Goal: Transaction & Acquisition: Purchase product/service

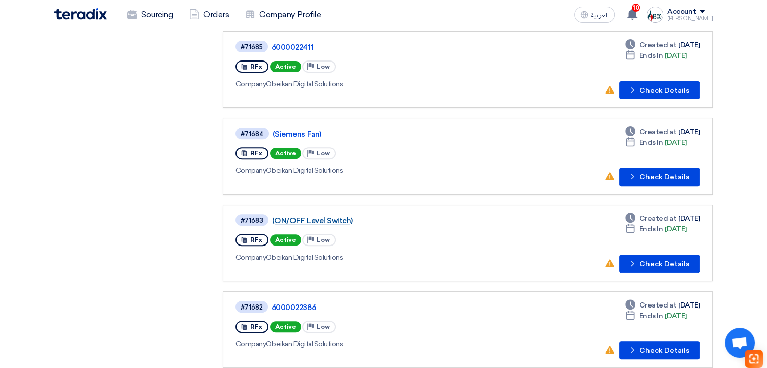
scroll to position [504, 0]
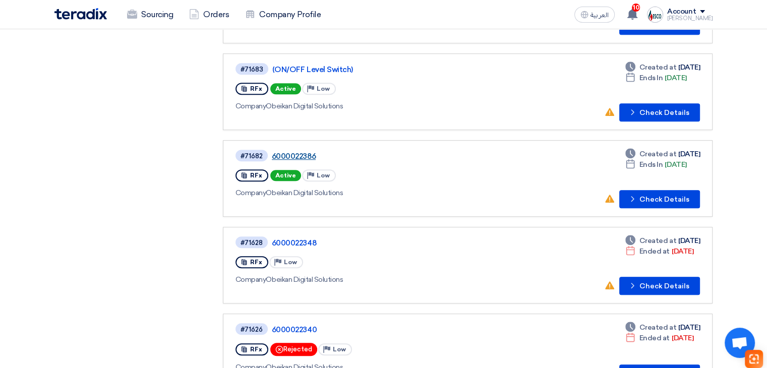
drag, startPoint x: 302, startPoint y: 141, endPoint x: 294, endPoint y: 150, distance: 11.4
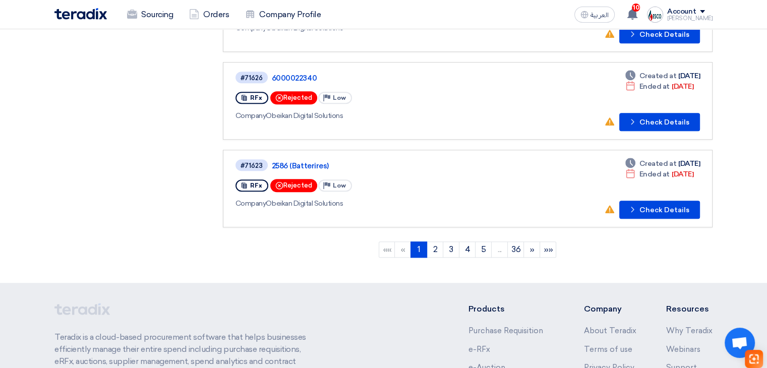
scroll to position [757, 0]
click at [638, 15] on use at bounding box center [633, 14] width 10 height 11
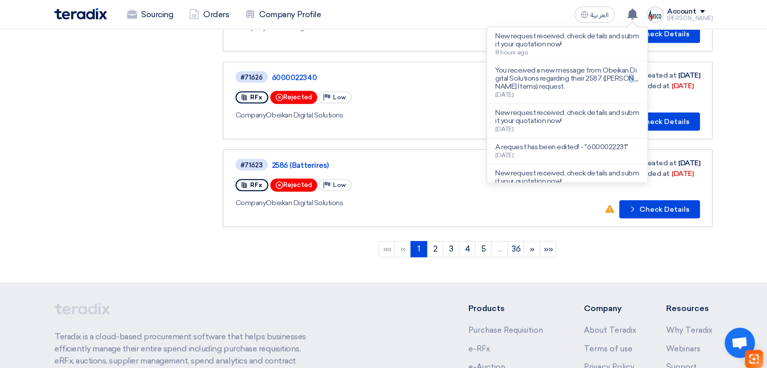
drag, startPoint x: 578, startPoint y: 84, endPoint x: 556, endPoint y: 79, distance: 22.3
click at [556, 79] on p "You received a new message from Obeikan Digital Solutions regarding their 2587 …" at bounding box center [567, 79] width 144 height 24
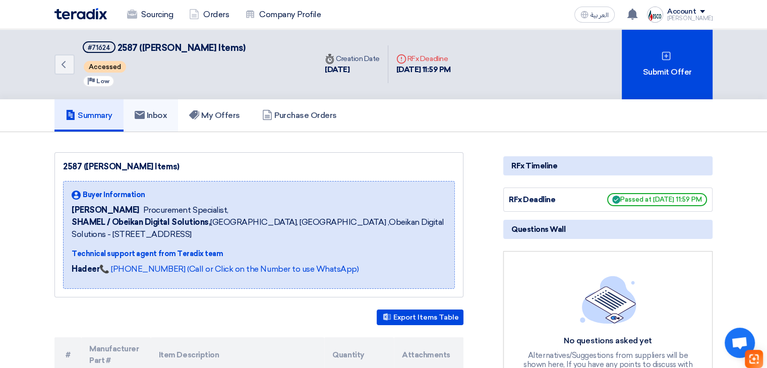
click at [164, 113] on h5 "Inbox" at bounding box center [151, 115] width 33 height 10
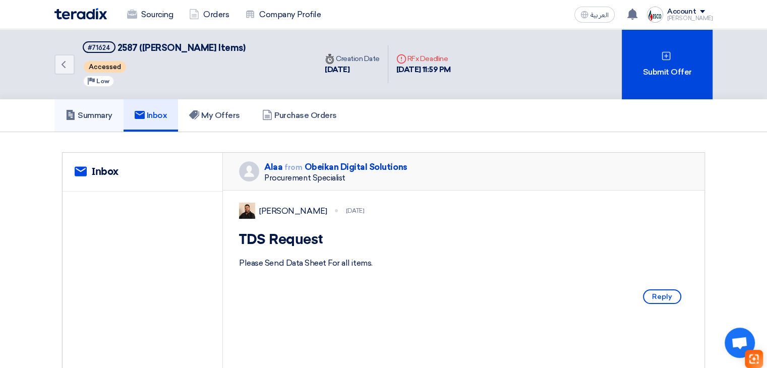
click at [116, 124] on link "Summary" at bounding box center [88, 115] width 69 height 32
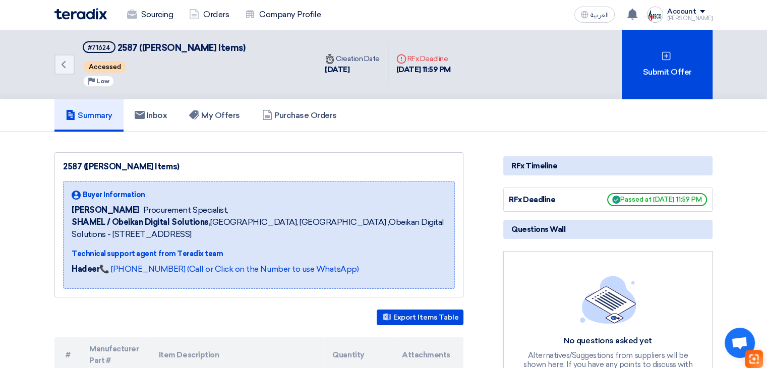
click at [128, 49] on span "2587 (Perkins Items)" at bounding box center [182, 47] width 128 height 11
drag, startPoint x: 83, startPoint y: 47, endPoint x: 210, endPoint y: 47, distance: 127.1
click at [209, 47] on div "Back #71624 2587 (Perkins Items) Accessed Priority Low" at bounding box center [185, 64] width 262 height 70
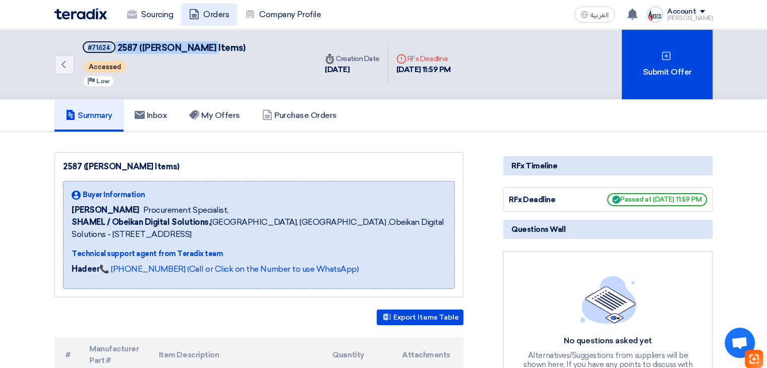
copy h5 "#71624 2587 (Perkins Items)"
click at [636, 14] on icon at bounding box center [632, 14] width 11 height 11
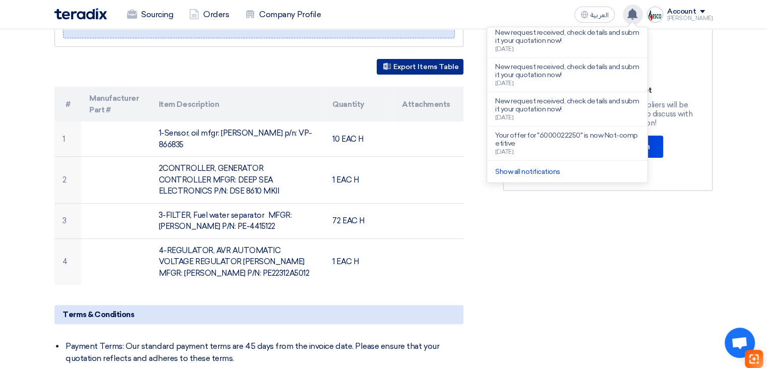
scroll to position [252, 0]
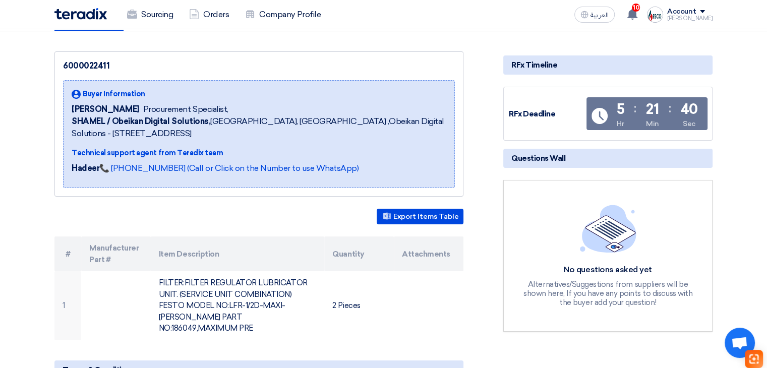
scroll to position [151, 0]
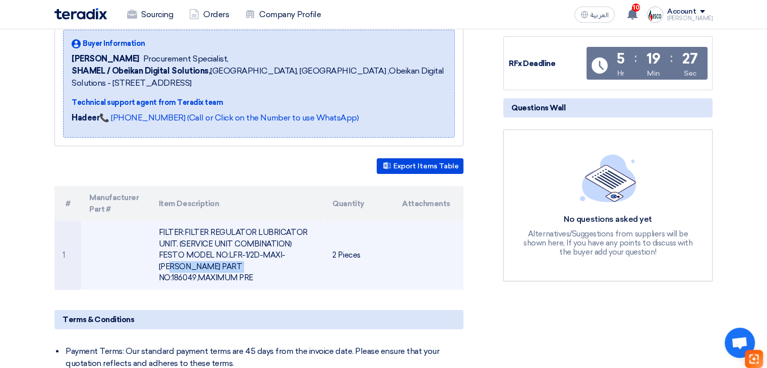
drag, startPoint x: 202, startPoint y: 253, endPoint x: 263, endPoint y: 257, distance: 61.7
click at [263, 255] on td "FILTER:FILTER REGULATOR LUBRICATOR UNIT. (SERVICE UNIT COMBINATION) FESTO MODEL…" at bounding box center [238, 255] width 174 height 69
copy td "LFR-1/2D-MAXI-K"
drag, startPoint x: 265, startPoint y: 254, endPoint x: 202, endPoint y: 253, distance: 63.1
click at [202, 253] on td "FILTER:FILTER REGULATOR LUBRICATOR UNIT. (SERVICE UNIT COMBINATION) FESTO MODEL…" at bounding box center [238, 255] width 174 height 69
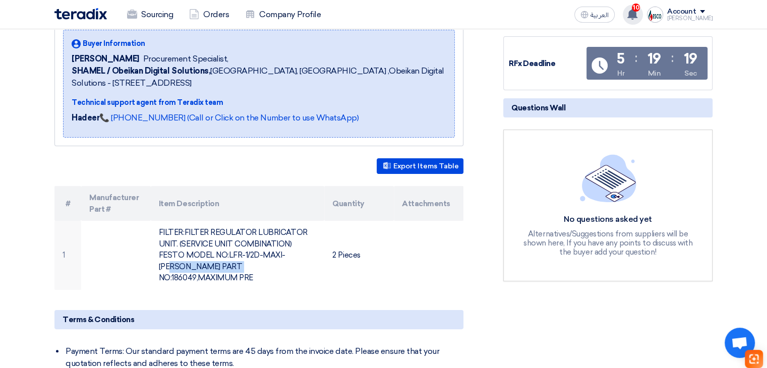
copy td "LFR-1/2D-MAXI-KF"
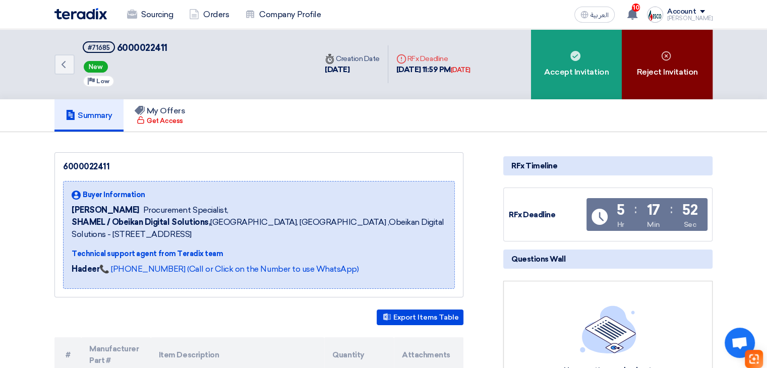
scroll to position [0, 0]
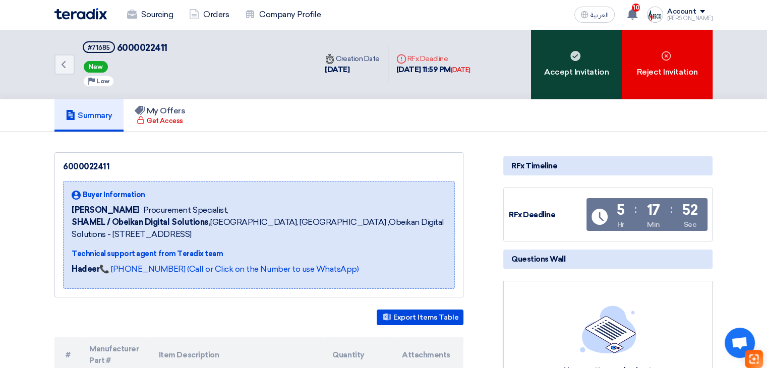
click at [591, 67] on div "Accept Invitation" at bounding box center [576, 64] width 91 height 70
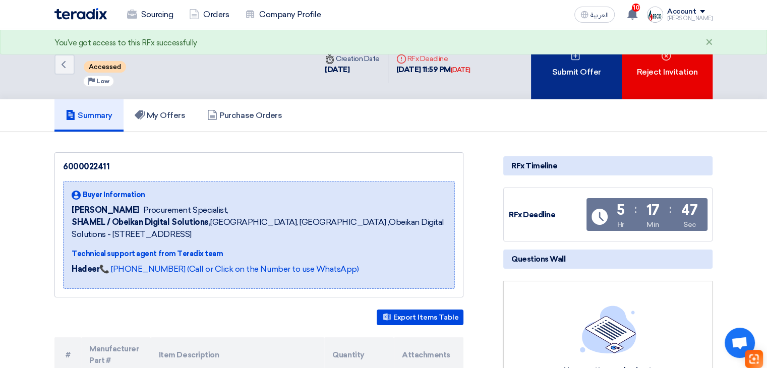
click at [549, 82] on div "Submit Offer" at bounding box center [576, 64] width 91 height 70
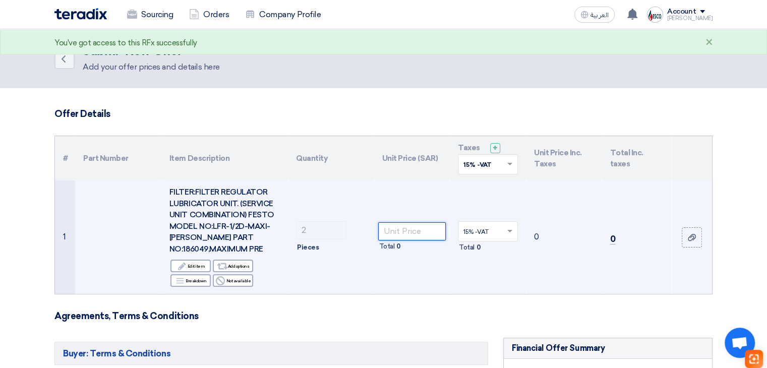
drag, startPoint x: 390, startPoint y: 222, endPoint x: 395, endPoint y: 225, distance: 5.6
click at [391, 222] on input "number" at bounding box center [412, 231] width 68 height 18
click at [395, 225] on input "number" at bounding box center [412, 231] width 68 height 18
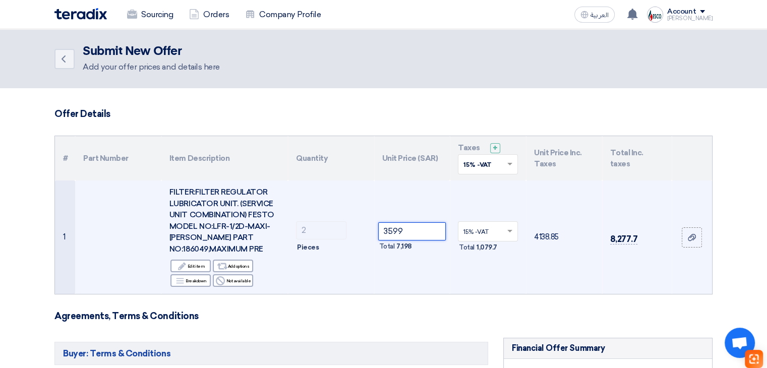
type input "3599"
drag, startPoint x: 503, startPoint y: 287, endPoint x: 490, endPoint y: 284, distance: 13.5
click at [502, 287] on td "15% -VAT × Total 1,079.7" at bounding box center [488, 237] width 76 height 113
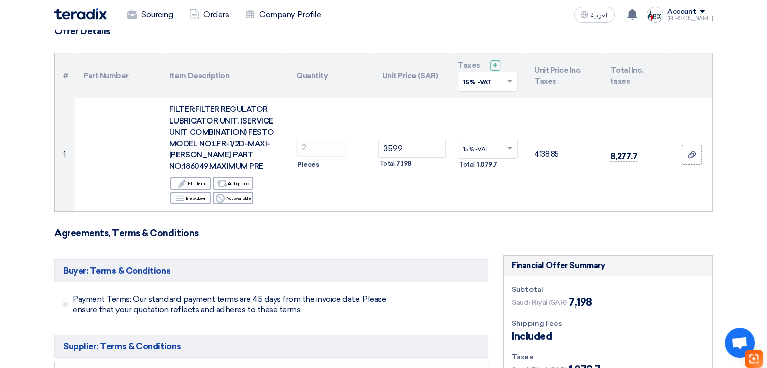
scroll to position [202, 0]
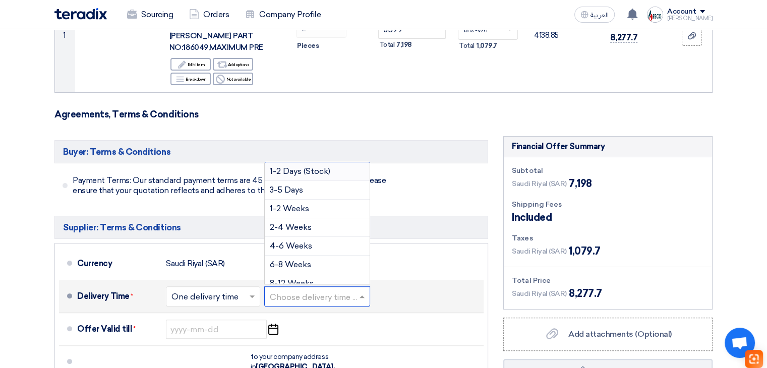
click at [301, 294] on input "text" at bounding box center [318, 298] width 96 height 15
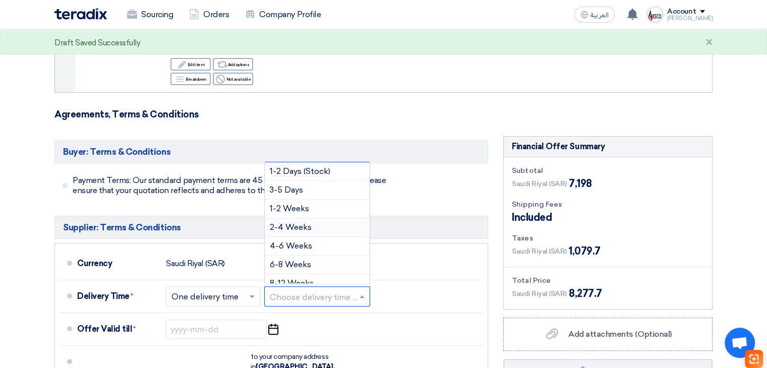
click at [300, 223] on span "2-4 Weeks" at bounding box center [291, 227] width 42 height 10
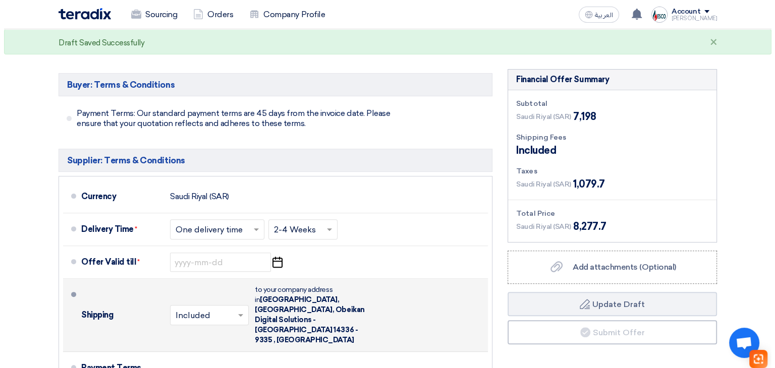
scroll to position [353, 0]
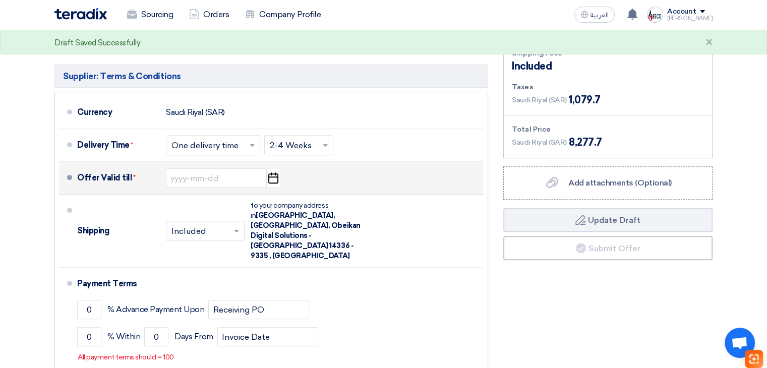
click at [271, 179] on icon "Pick a date" at bounding box center [273, 178] width 14 height 18
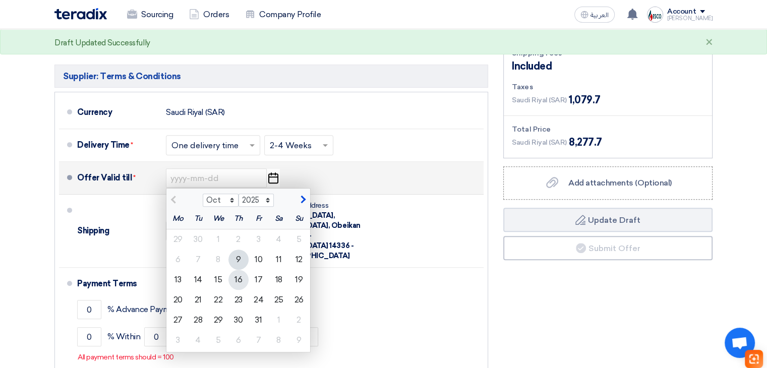
click at [242, 279] on div "16" at bounding box center [239, 280] width 20 height 20
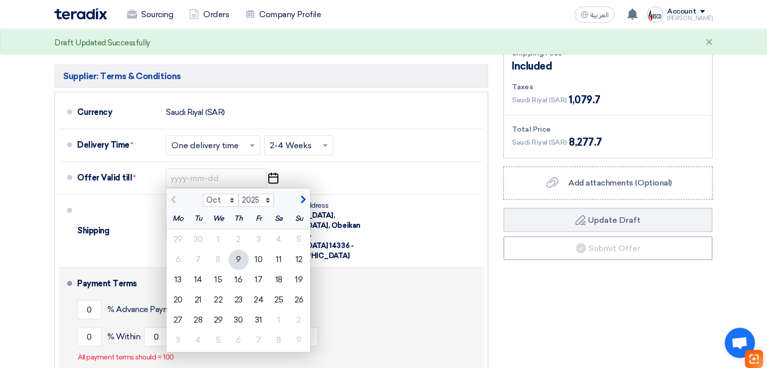
type input "10/16/2025"
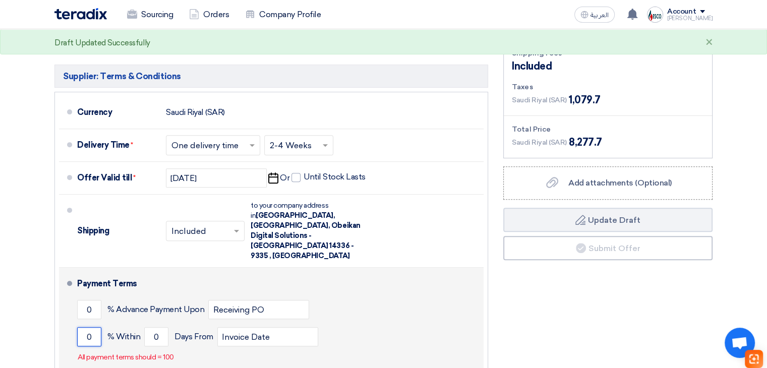
click at [90, 327] on input "0" at bounding box center [89, 336] width 24 height 19
type input "100"
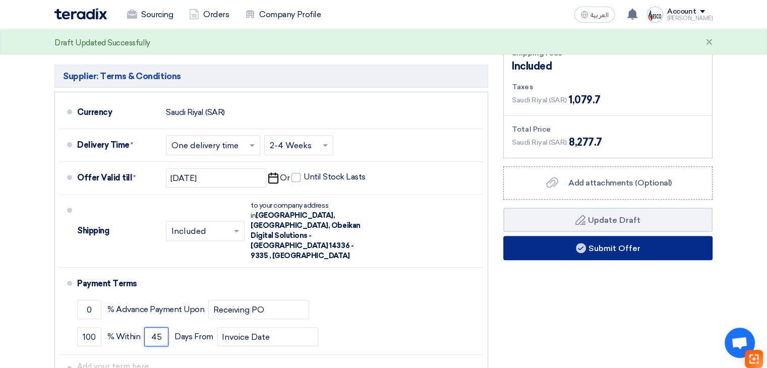
type input "45"
click at [591, 245] on button "Submit Offer" at bounding box center [607, 248] width 209 height 24
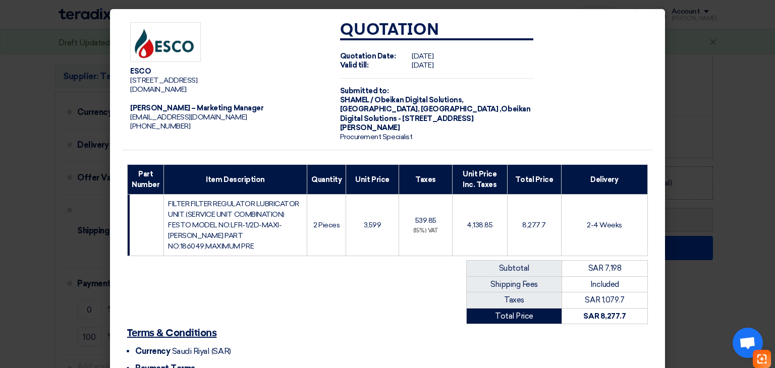
scroll to position [100, 0]
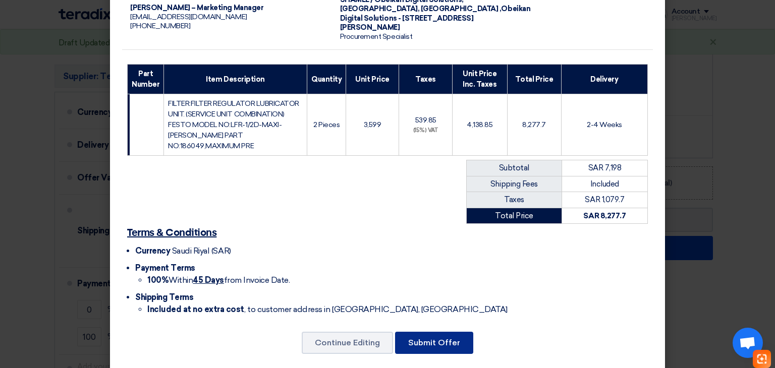
click at [444, 332] on button "Submit Offer" at bounding box center [434, 343] width 78 height 22
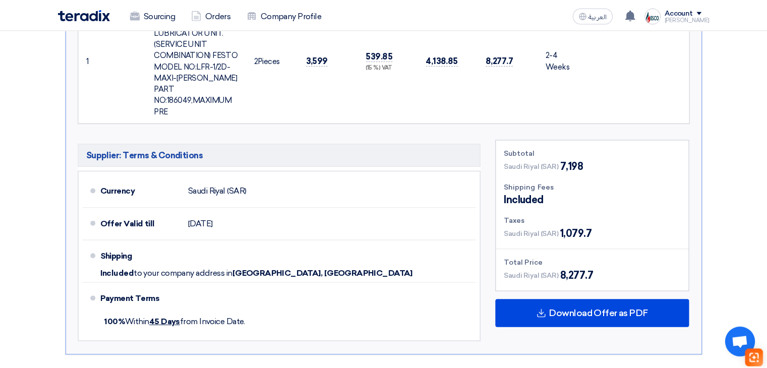
scroll to position [40, 0]
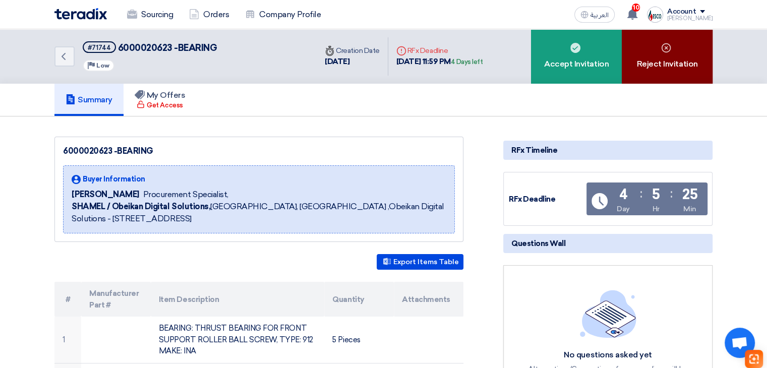
click at [666, 62] on div "Reject Invitation" at bounding box center [667, 56] width 91 height 54
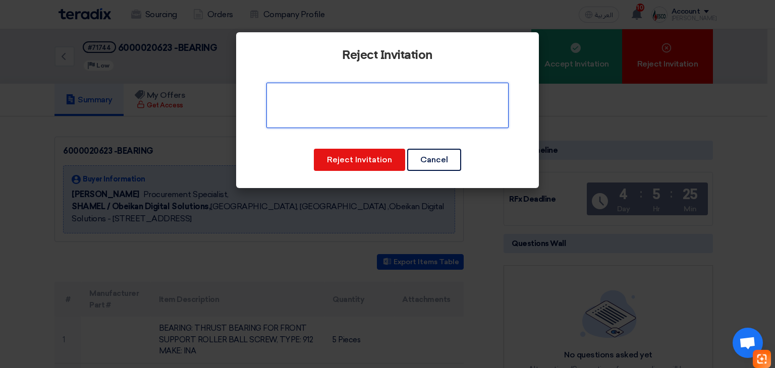
click at [414, 107] on textarea at bounding box center [387, 105] width 242 height 45
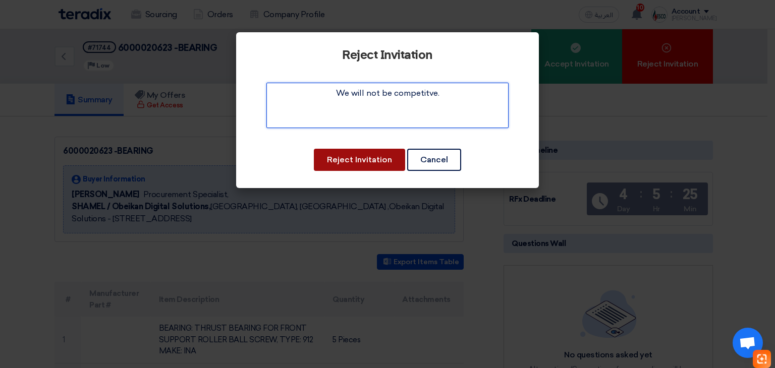
type textarea "We will not be competitve."
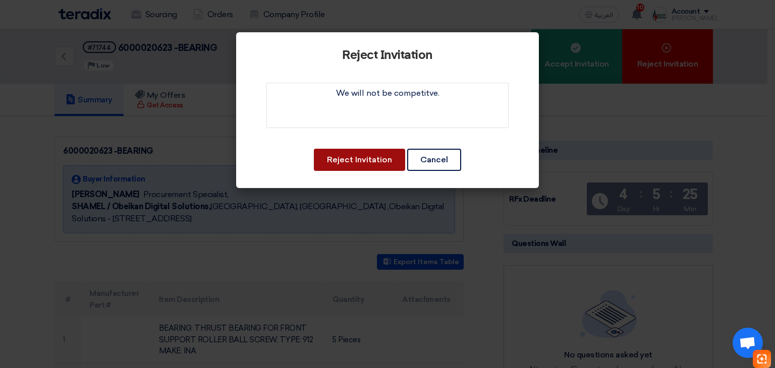
click at [378, 160] on button "Reject Invitation" at bounding box center [359, 160] width 91 height 22
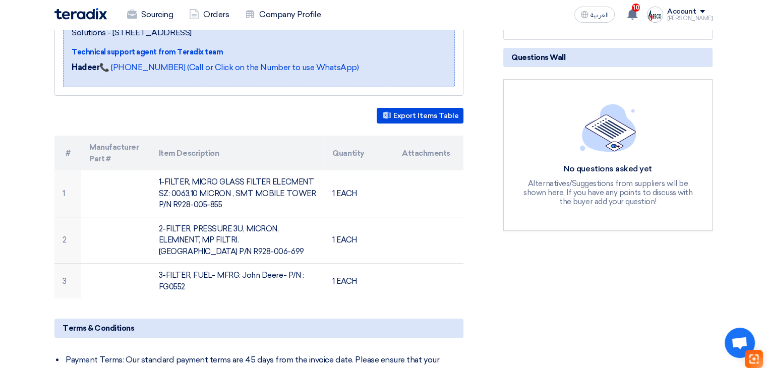
scroll to position [252, 0]
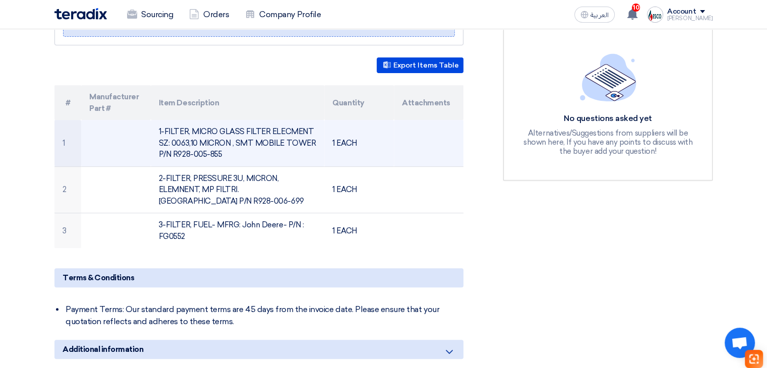
drag, startPoint x: 173, startPoint y: 150, endPoint x: 229, endPoint y: 148, distance: 55.5
click at [229, 148] on td "1-FILTER, MICRO GLASS FILTER ELECMENT SZ: 0063,10 MICRON , SMT MOBILE TOWER P/N…" at bounding box center [238, 143] width 174 height 46
copy td "R928-005-855"
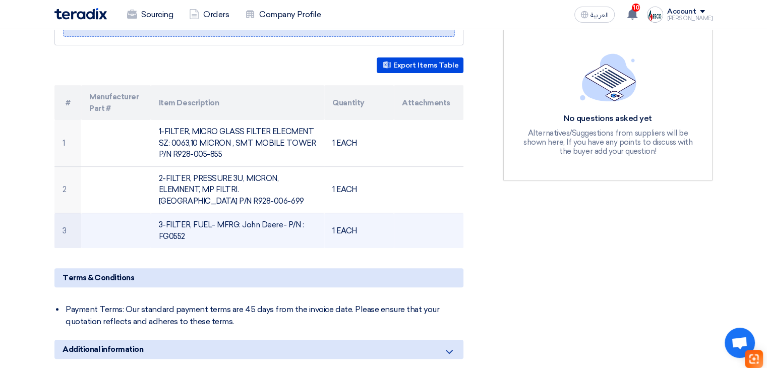
drag, startPoint x: 72, startPoint y: 129, endPoint x: 368, endPoint y: 239, distance: 316.2
click at [368, 239] on tbody "1 1-FILTER, MICRO GLASS FILTER ELECMENT SZ: 0063,10 MICRON , SMT MOBILE TOWER P…" at bounding box center [258, 184] width 409 height 128
copy tbody "1 1-FILTER, MICRO GLASS FILTER ELECMENT SZ: 0063,10 MICRON , SMT MOBILE TOWER P…"
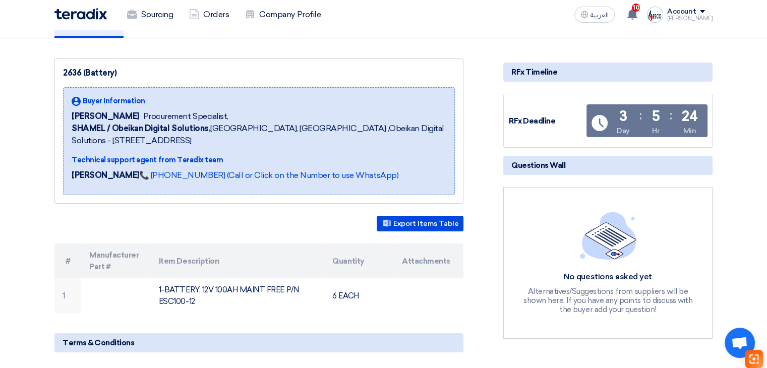
scroll to position [151, 0]
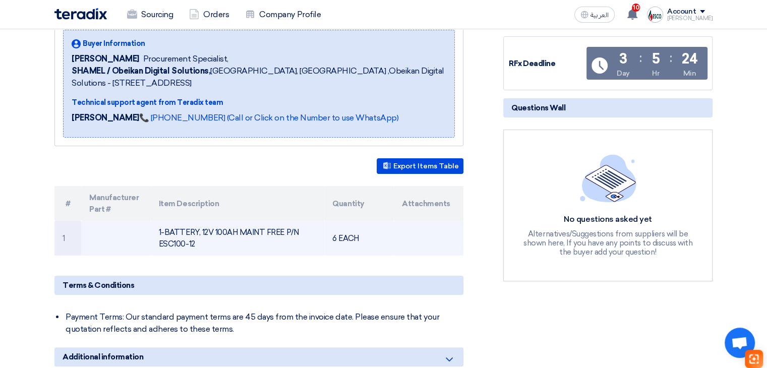
click at [172, 242] on td "1-BATTERY, 12V 100AH MAINT FREE P/N ESC100-12" at bounding box center [238, 238] width 174 height 35
click at [188, 243] on td "1-BATTERY, 12V 100AH MAINT FREE P/N ESC100-12" at bounding box center [238, 238] width 174 height 35
click at [198, 245] on td "1-BATTERY, 12V 100AH MAINT FREE P/N ESC100-12" at bounding box center [238, 238] width 174 height 35
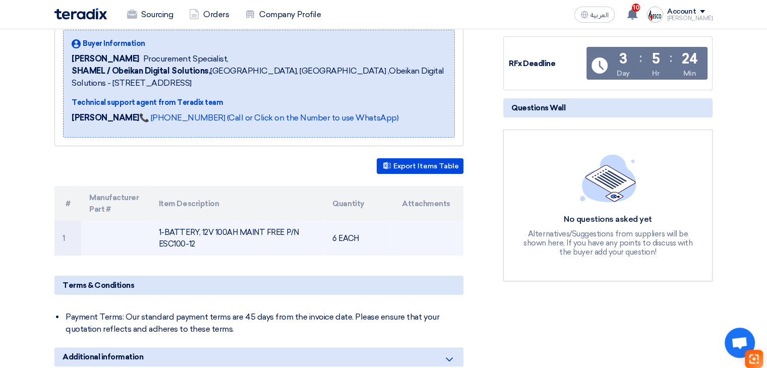
click at [199, 243] on td "1-BATTERY, 12V 100AH MAINT FREE P/N ESC100-12" at bounding box center [238, 238] width 174 height 35
copy td "ESC100-12"
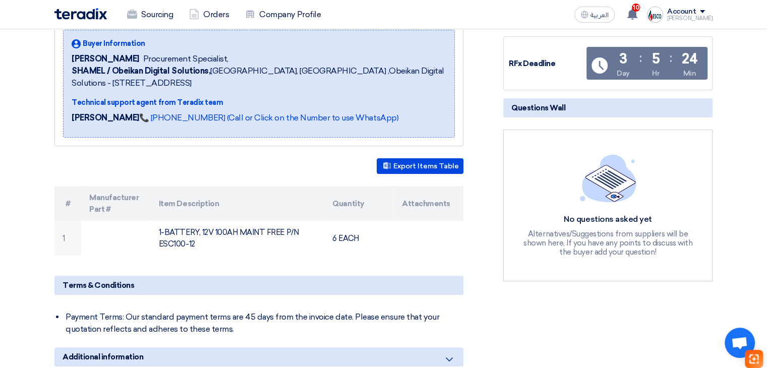
scroll to position [50, 0]
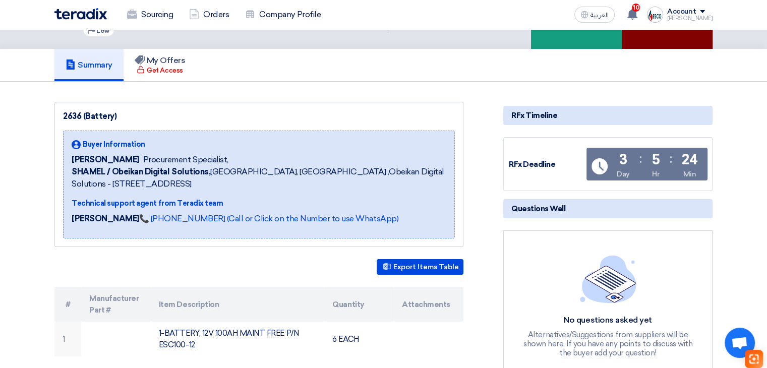
click at [663, 40] on div "Reject Invitation" at bounding box center [667, 14] width 91 height 70
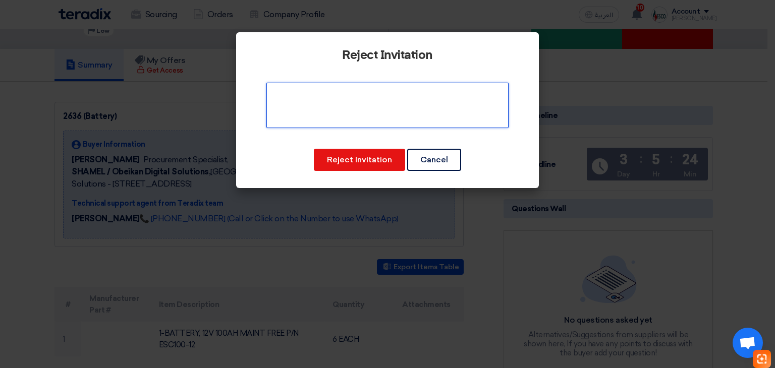
click at [382, 111] on textarea at bounding box center [387, 105] width 242 height 45
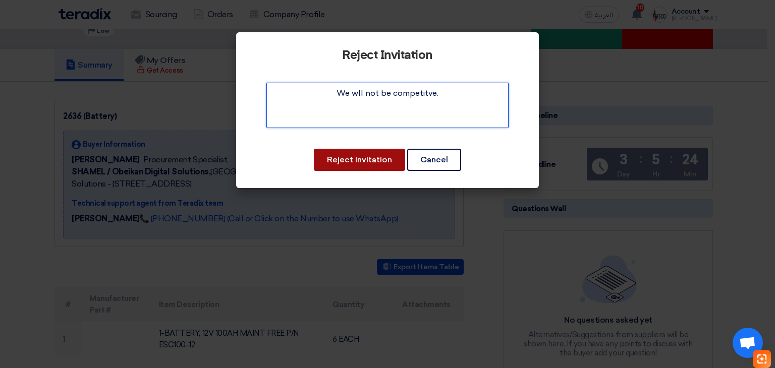
type textarea "We wll not be competitve."
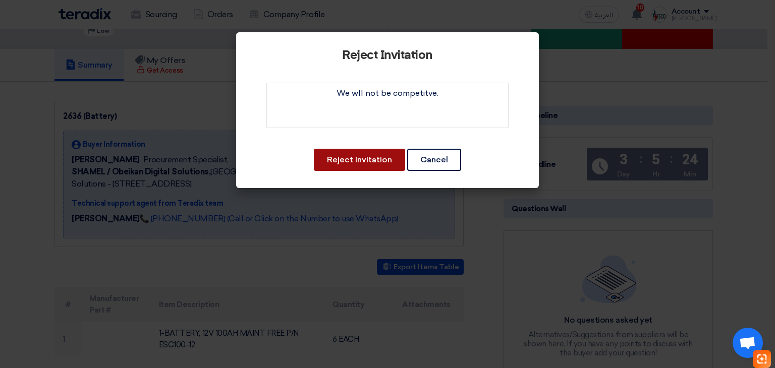
click at [369, 154] on button "Reject Invitation" at bounding box center [359, 160] width 91 height 22
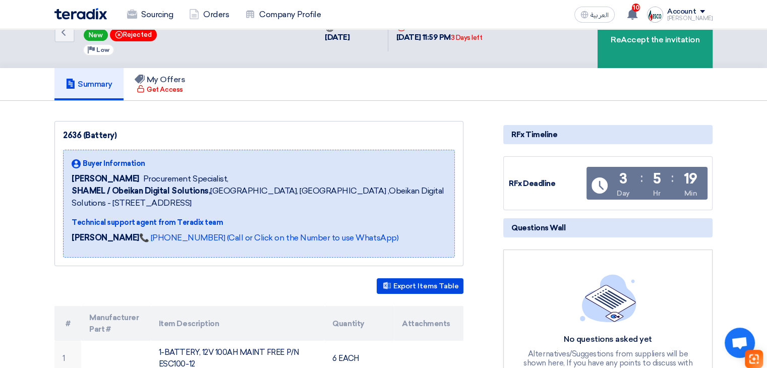
scroll to position [0, 0]
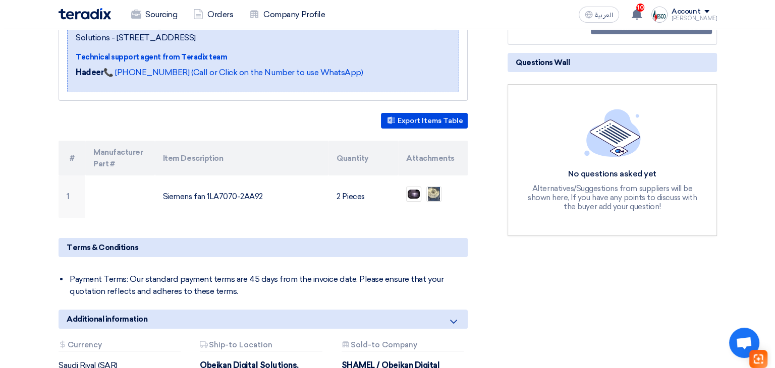
scroll to position [202, 0]
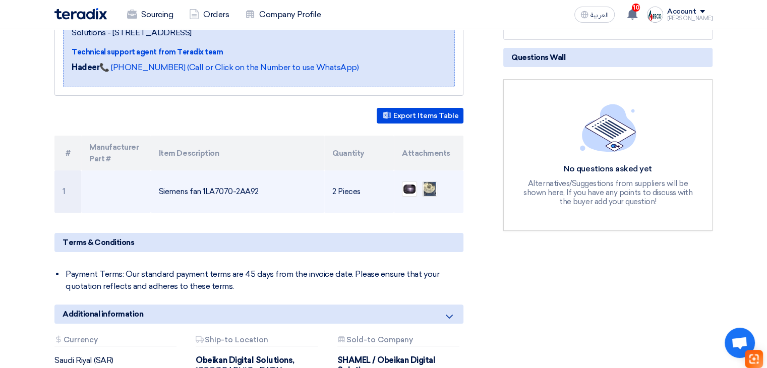
drag, startPoint x: 202, startPoint y: 187, endPoint x: 262, endPoint y: 190, distance: 60.1
click at [262, 190] on td "Siemens fan 1LA7070-2AA92" at bounding box center [238, 191] width 174 height 42
copy td "1LA7070-2AA92"
click at [412, 190] on img at bounding box center [410, 189] width 14 height 11
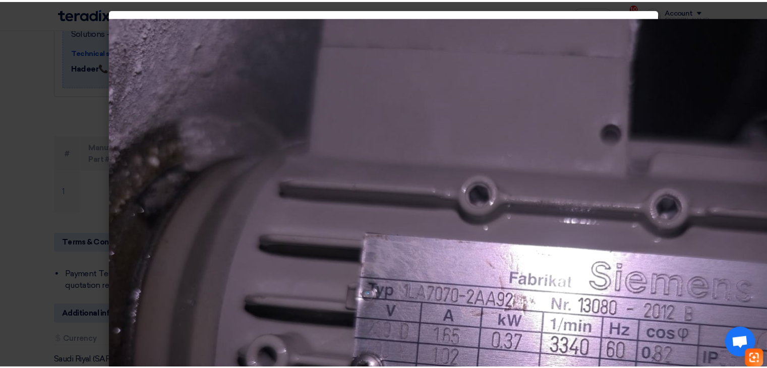
scroll to position [101, 0]
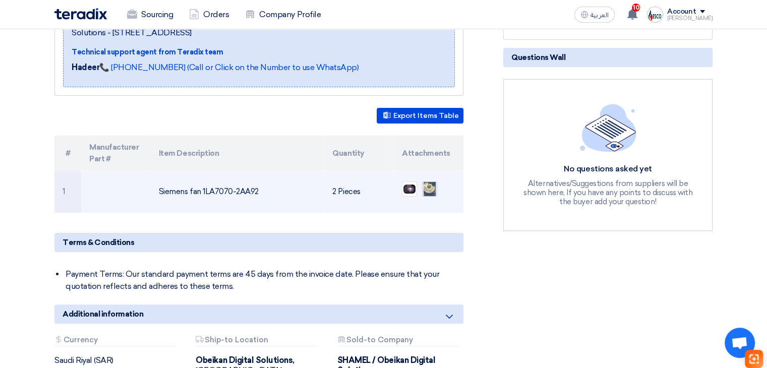
click at [436, 189] on img at bounding box center [430, 189] width 14 height 28
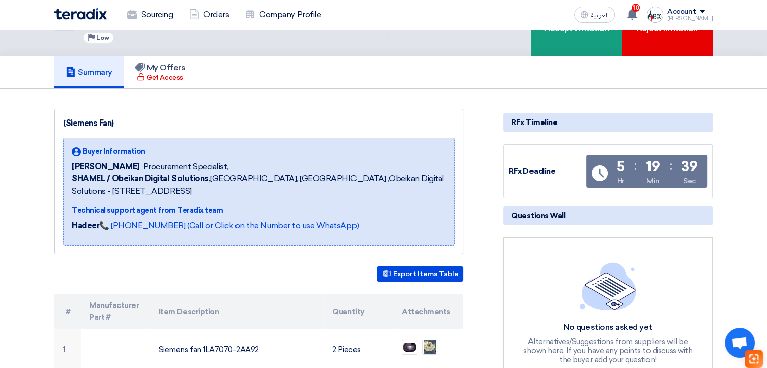
scroll to position [0, 0]
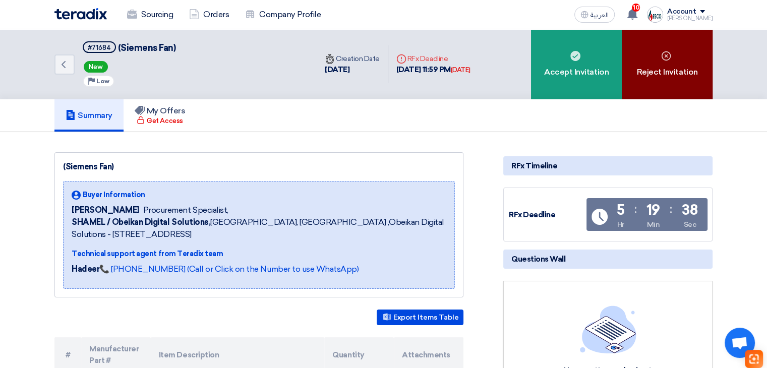
click at [688, 60] on div "Reject Invitation" at bounding box center [667, 64] width 91 height 70
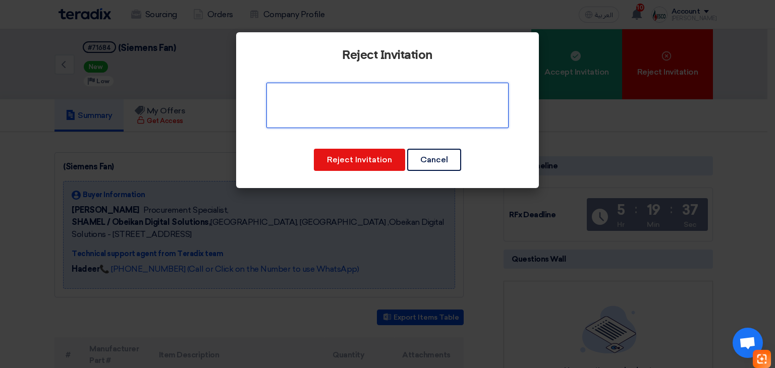
click at [434, 120] on textarea at bounding box center [387, 105] width 242 height 45
type textarea "No quote."
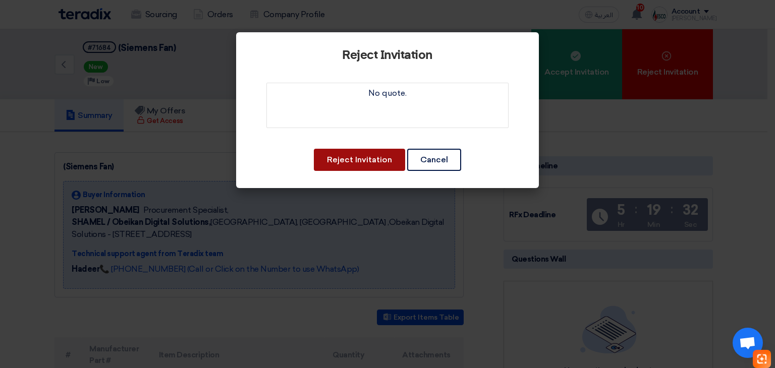
click at [347, 162] on button "Reject Invitation" at bounding box center [359, 160] width 91 height 22
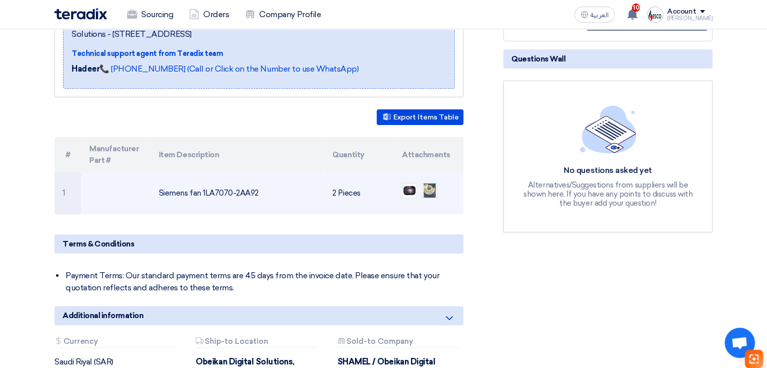
scroll to position [50, 0]
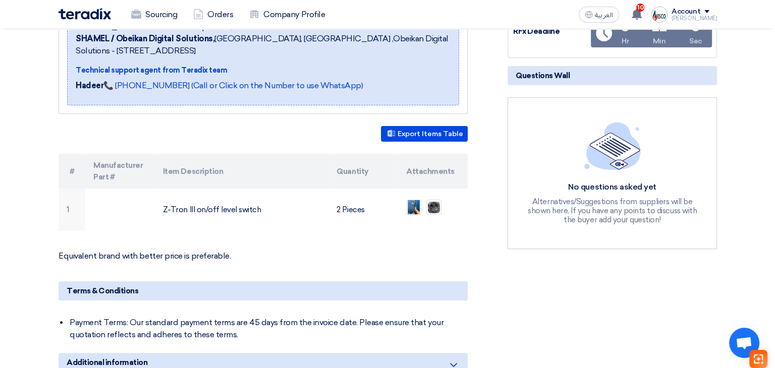
scroll to position [202, 0]
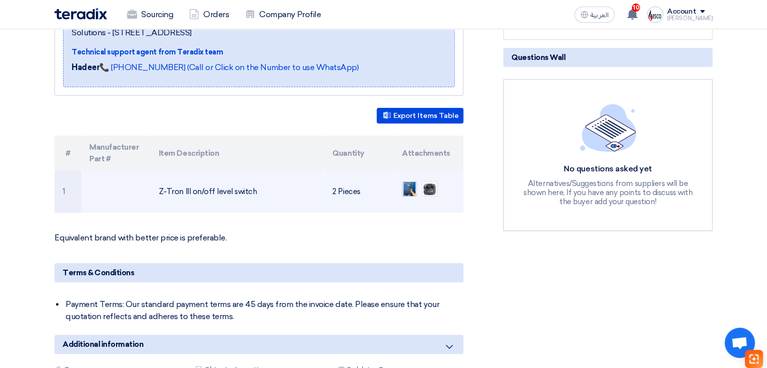
click at [413, 190] on img at bounding box center [410, 190] width 14 height 24
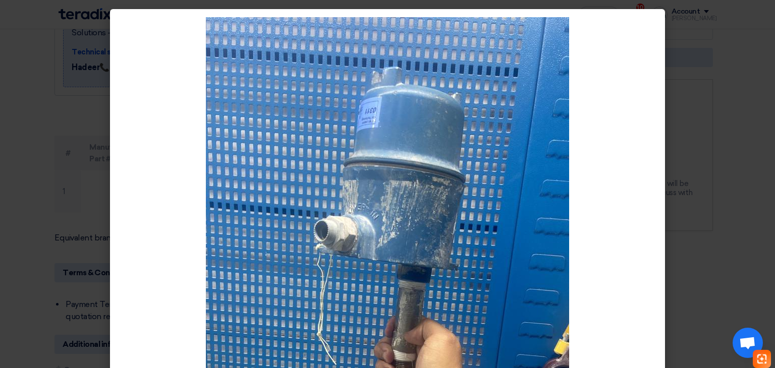
click at [101, 223] on modal-container at bounding box center [387, 184] width 775 height 368
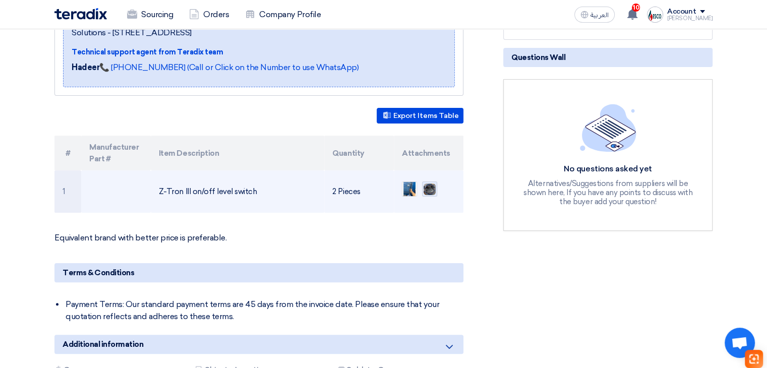
click at [433, 185] on img at bounding box center [430, 190] width 14 height 14
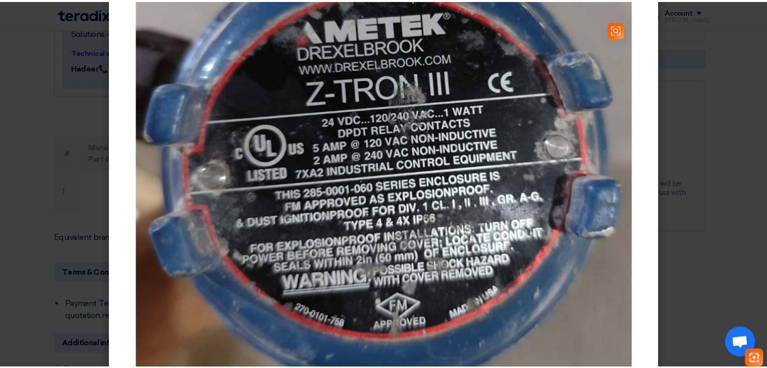
scroll to position [101, 0]
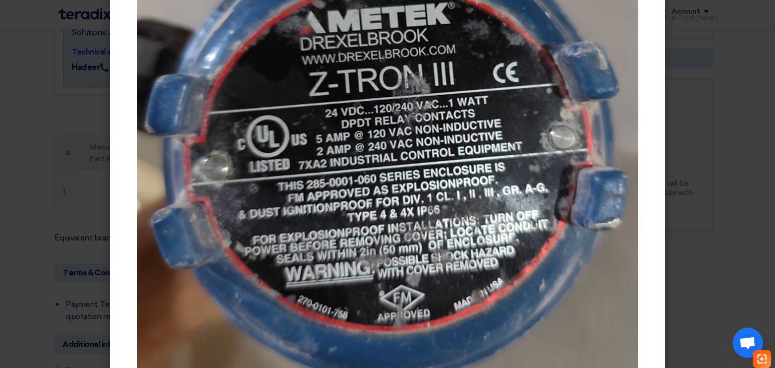
click at [70, 199] on modal-container at bounding box center [387, 184] width 775 height 368
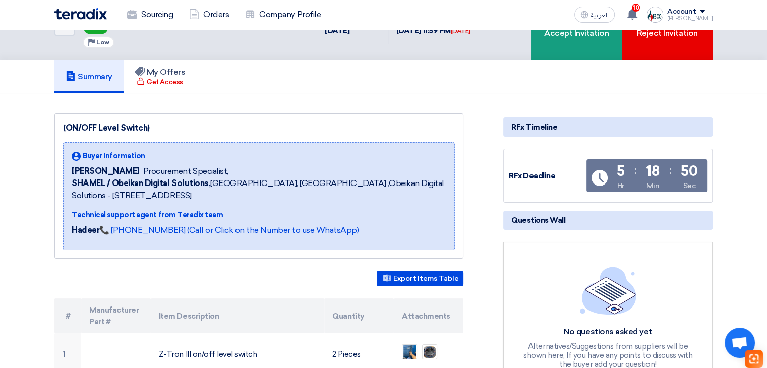
scroll to position [0, 0]
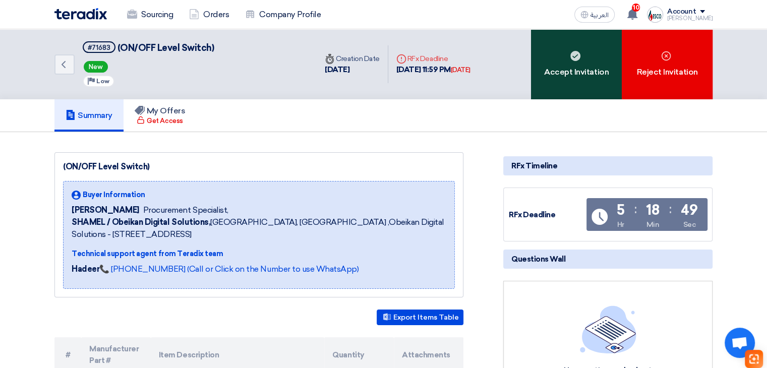
click at [596, 69] on div "Accept Invitation" at bounding box center [576, 64] width 91 height 70
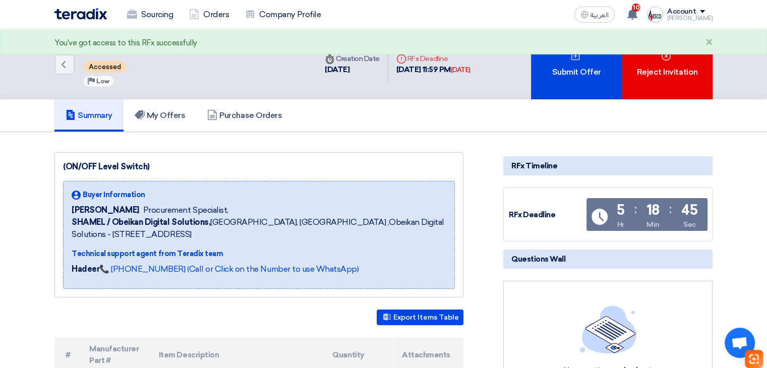
drag, startPoint x: 565, startPoint y: 101, endPoint x: 573, endPoint y: 100, distance: 8.2
click at [566, 101] on div "Summary My Offers Purchase Orders" at bounding box center [383, 115] width 658 height 32
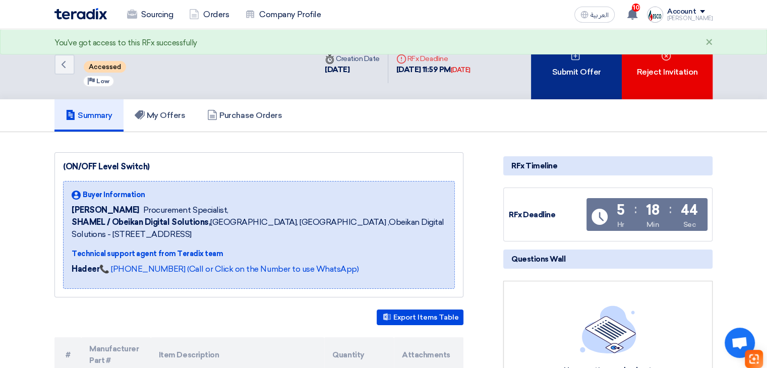
click at [569, 94] on div "Submit Offer" at bounding box center [576, 64] width 91 height 70
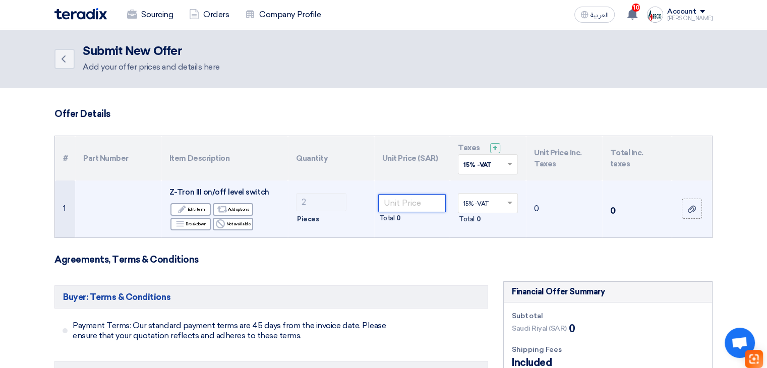
click at [406, 201] on input "number" at bounding box center [412, 203] width 68 height 18
type input "4199"
click at [401, 235] on td "4199 Total 8,398" at bounding box center [412, 209] width 76 height 57
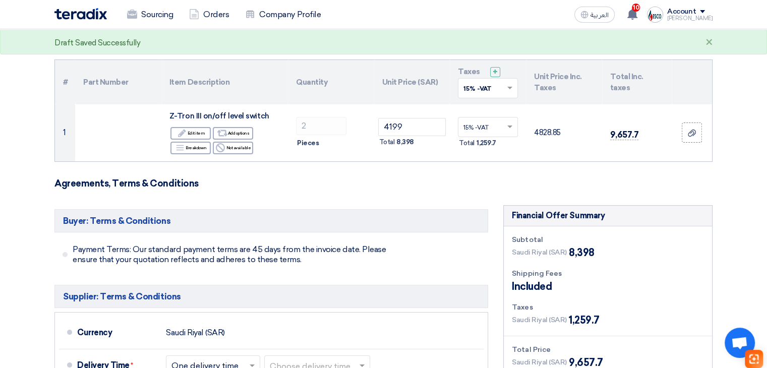
scroll to position [202, 0]
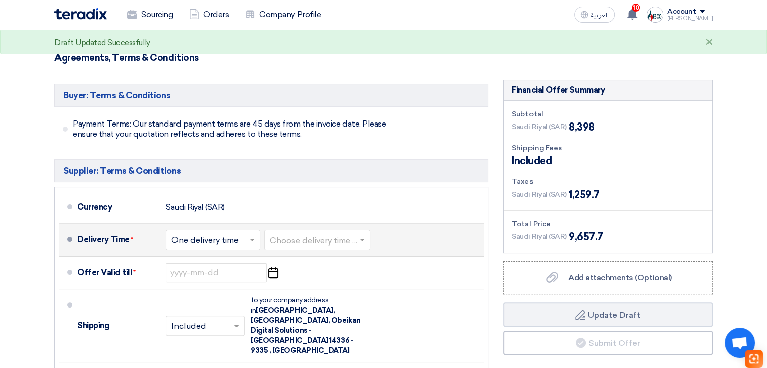
click at [301, 237] on input "text" at bounding box center [318, 241] width 96 height 15
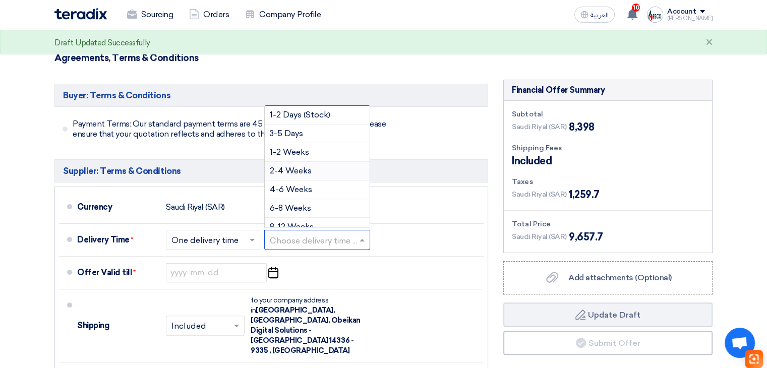
click at [314, 168] on div "2-4 Weeks" at bounding box center [317, 171] width 105 height 19
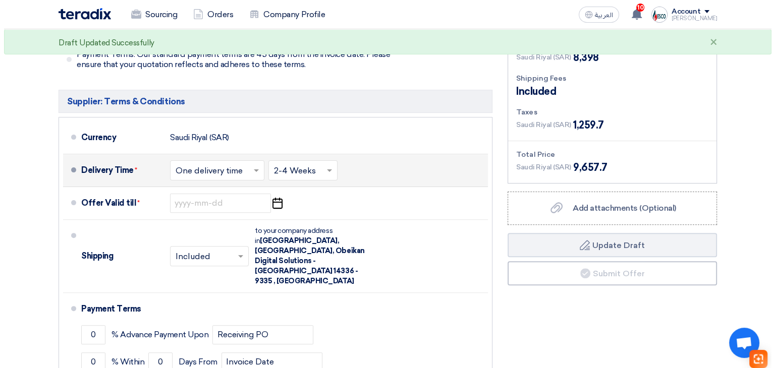
scroll to position [353, 0]
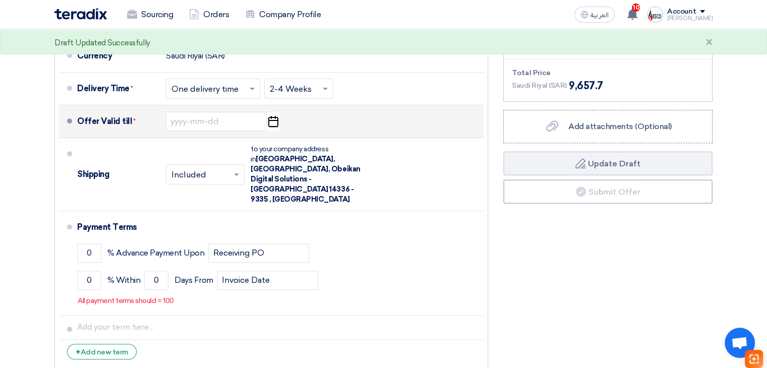
click at [271, 122] on icon "Pick a date" at bounding box center [273, 121] width 14 height 18
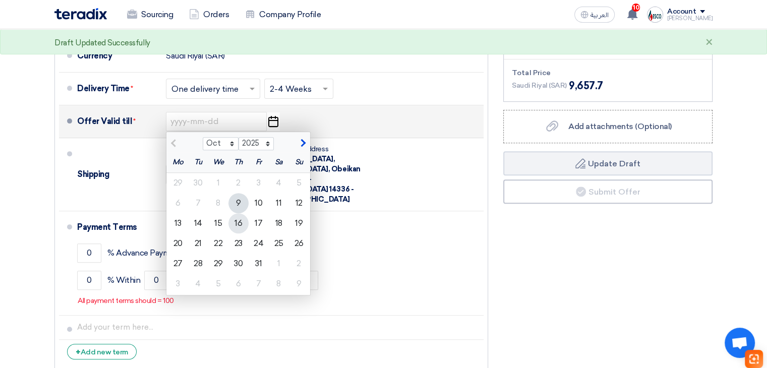
click at [242, 219] on div "16" at bounding box center [239, 223] width 20 height 20
type input "10/16/2025"
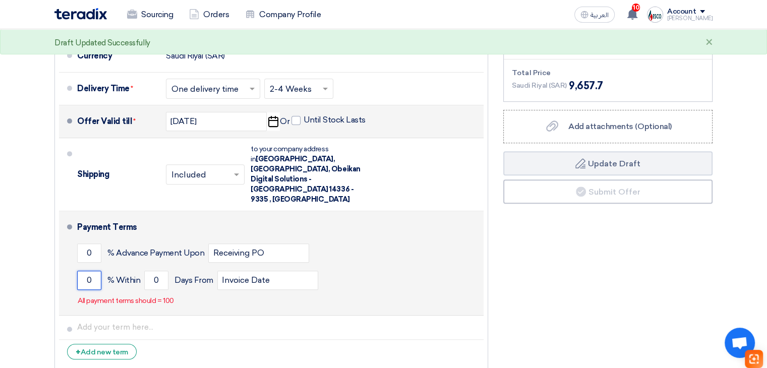
drag, startPoint x: 88, startPoint y: 267, endPoint x: 107, endPoint y: 270, distance: 20.0
click at [88, 271] on input "0" at bounding box center [89, 280] width 24 height 19
type input "100"
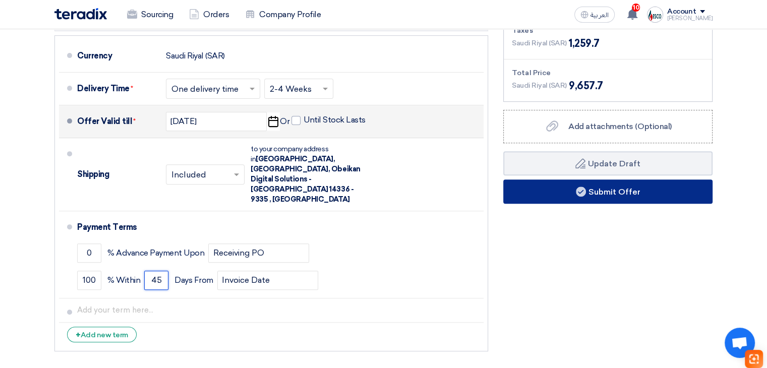
type input "45"
click at [591, 190] on button "Submit Offer" at bounding box center [607, 192] width 209 height 24
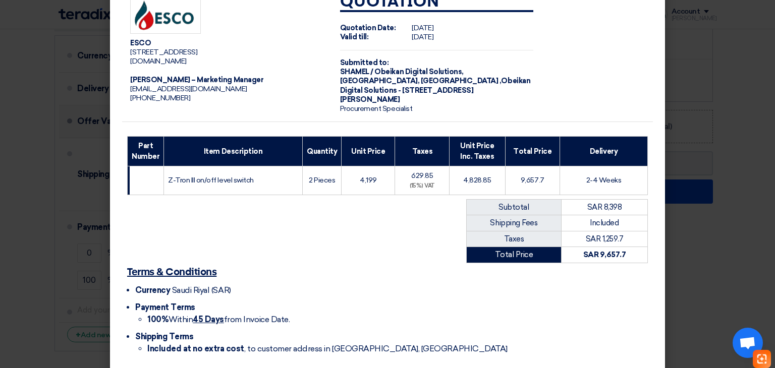
scroll to position [76, 0]
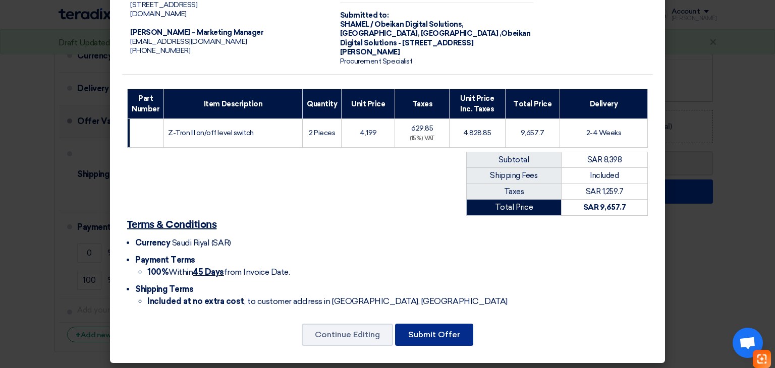
click at [436, 330] on button "Submit Offer" at bounding box center [434, 335] width 78 height 22
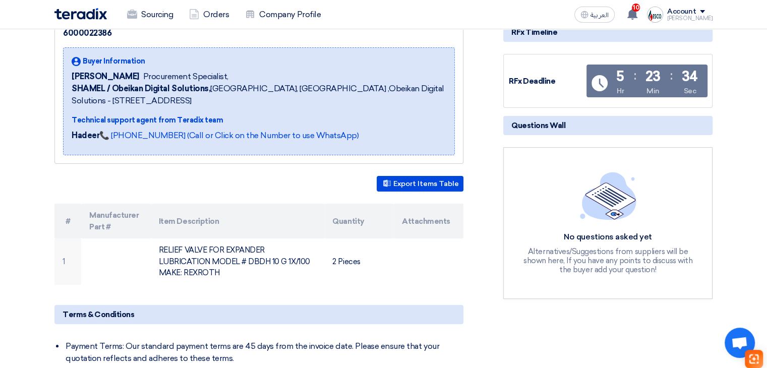
scroll to position [151, 0]
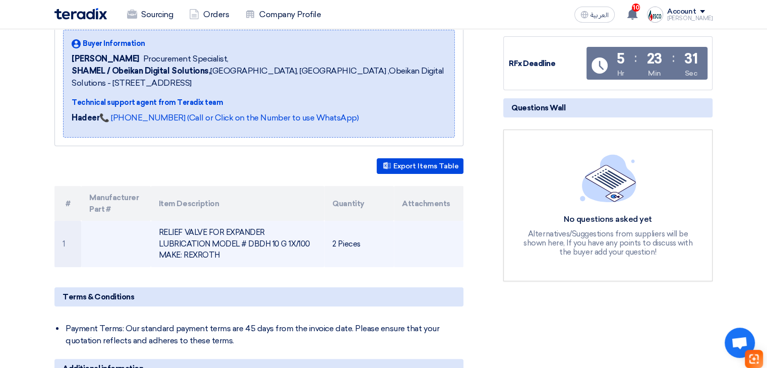
drag, startPoint x: 195, startPoint y: 241, endPoint x: 208, endPoint y: 251, distance: 16.1
click at [208, 251] on td "RELIEF VALVE FOR EXPANDER LUBRICATION MODEL # DBDH 10 G 1X/100 MAKE: REXROTH" at bounding box center [238, 244] width 174 height 46
copy td "DBDH 10 G 1X/100 MAKE: REXROTH"
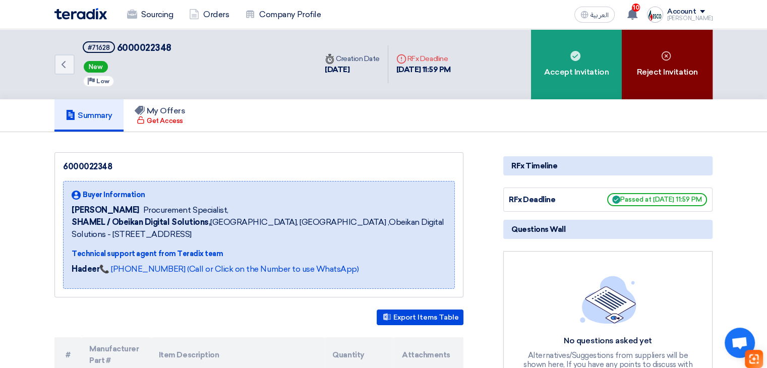
click at [666, 83] on div "Reject Invitation" at bounding box center [667, 64] width 91 height 70
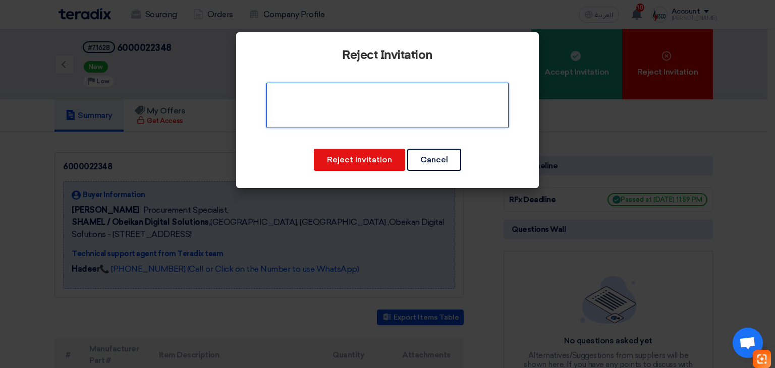
click at [363, 110] on textarea at bounding box center [387, 105] width 242 height 45
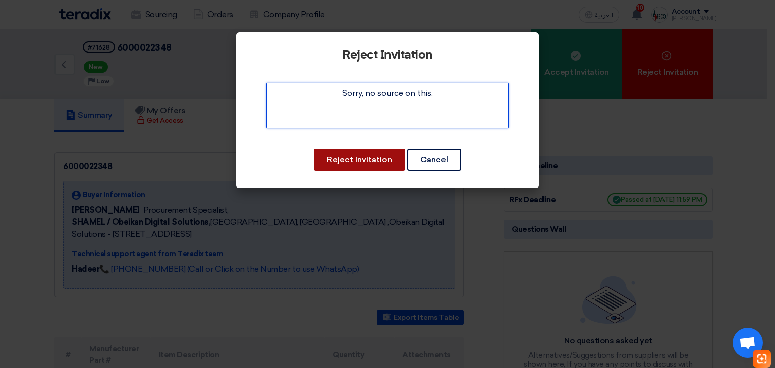
type textarea "Sorry, no source on this."
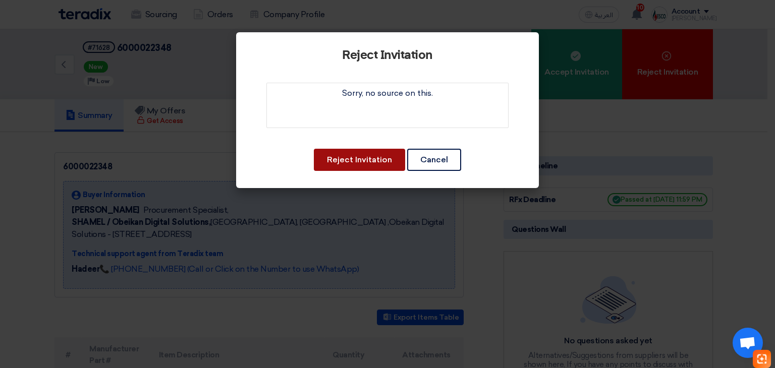
click at [364, 156] on button "Reject Invitation" at bounding box center [359, 160] width 91 height 22
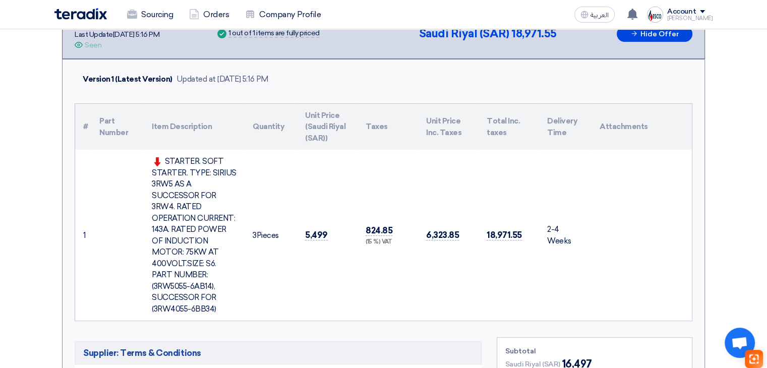
scroll to position [202, 0]
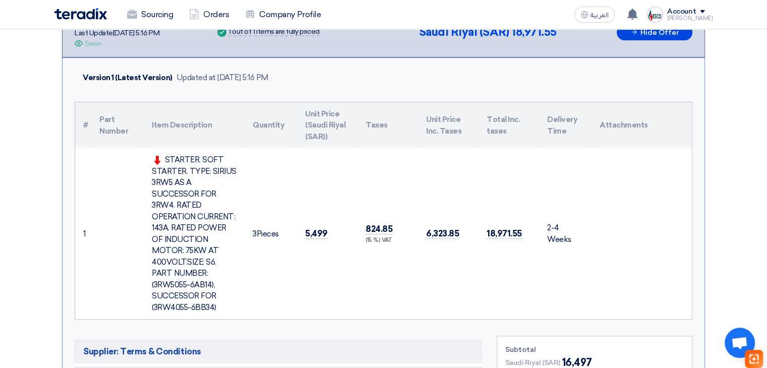
drag, startPoint x: 170, startPoint y: 293, endPoint x: 240, endPoint y: 307, distance: 71.4
click at [228, 295] on div "STARTER. SOFT STARTER. TYPE: SIRIUS 3RW5 AS A SUCCESSOR FOR 3RW4. RATED OPERATI…" at bounding box center [194, 233] width 85 height 159
copy div "3RW4055-6BB34"
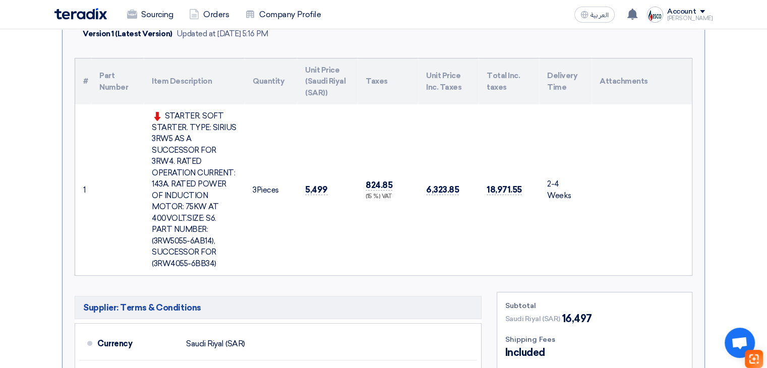
scroll to position [353, 0]
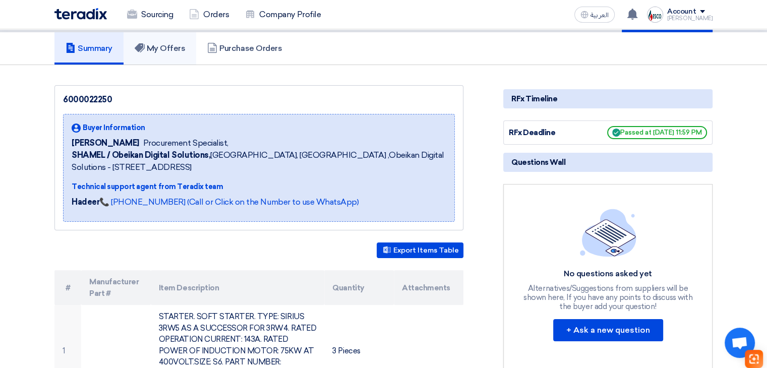
scroll to position [50, 0]
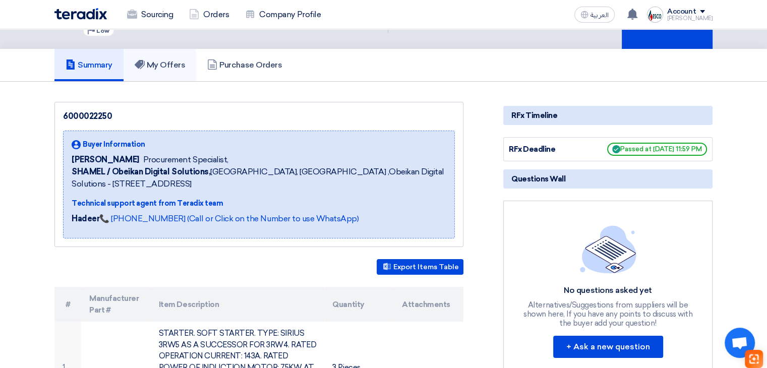
click at [180, 68] on h5 "My Offers" at bounding box center [160, 65] width 51 height 10
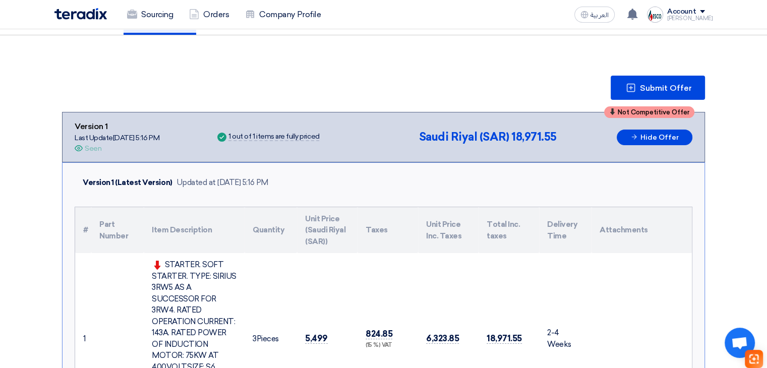
scroll to position [151, 0]
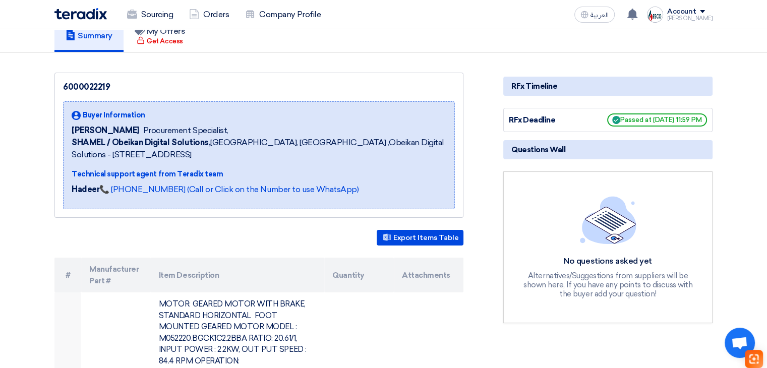
scroll to position [151, 0]
